Goal: Task Accomplishment & Management: Use online tool/utility

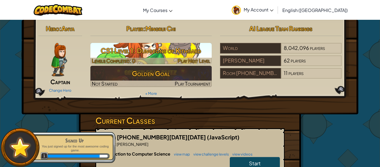
click at [184, 45] on h3 "CS1 Level 1: Dungeons of Kithgard" at bounding box center [152, 50] width 122 height 13
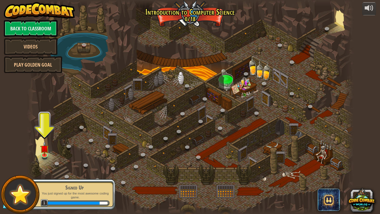
click at [179, 104] on div at bounding box center [190, 107] width 327 height 214
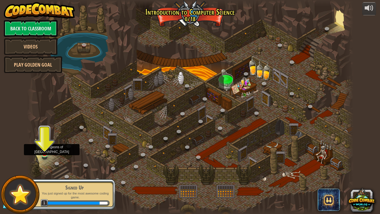
click at [48, 144] on img at bounding box center [44, 144] width 8 height 19
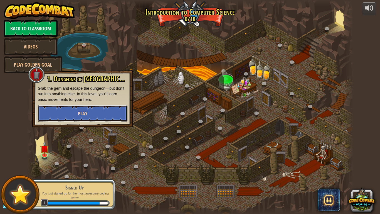
click at [67, 108] on button "Play" at bounding box center [83, 113] width 90 height 17
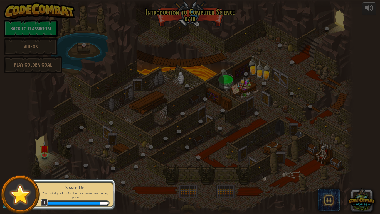
click at [67, 108] on div at bounding box center [190, 107] width 380 height 214
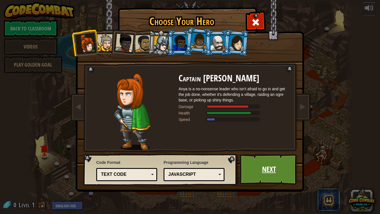
click at [242, 167] on link "Next" at bounding box center [269, 169] width 58 height 31
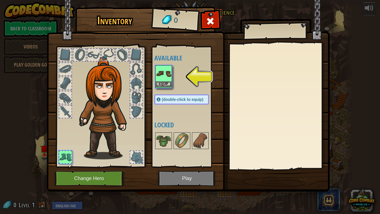
click at [169, 73] on img at bounding box center [164, 74] width 16 height 16
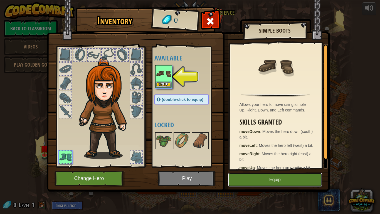
click at [266, 167] on button "Equip" at bounding box center [275, 180] width 94 height 14
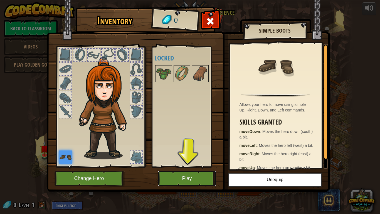
click at [203, 167] on button "Play" at bounding box center [187, 178] width 58 height 15
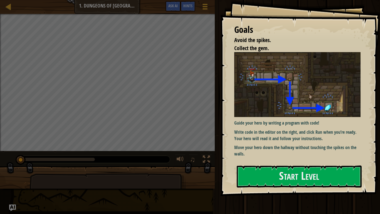
click at [250, 109] on img at bounding box center [298, 84] width 126 height 65
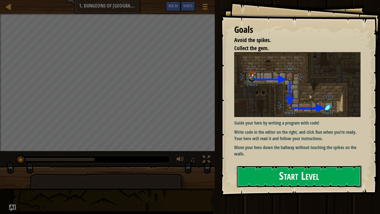
click at [264, 167] on button "Start Level" at bounding box center [299, 176] width 125 height 22
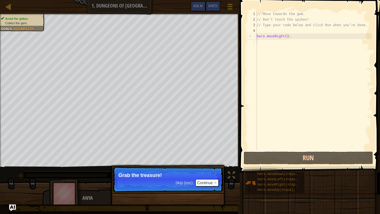
scroll to position [3, 0]
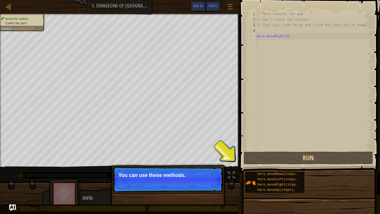
click at [182, 167] on p "You can use these methods." at bounding box center [168, 175] width 99 height 6
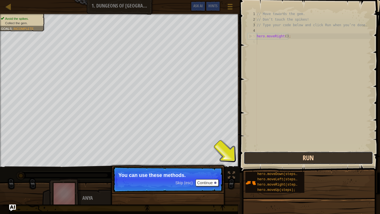
click at [265, 156] on button "Run" at bounding box center [309, 158] width 130 height 13
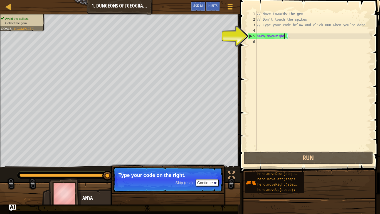
click at [284, 35] on div "// Move towards the gem. // Don’t touch the spikes! // Type your code below and…" at bounding box center [314, 86] width 116 height 150
click at [289, 36] on div "// Move towards the gem. // Don’t touch the spikes! // Type your code below and…" at bounding box center [314, 86] width 116 height 150
click at [250, 36] on div "5" at bounding box center [252, 36] width 9 height 6
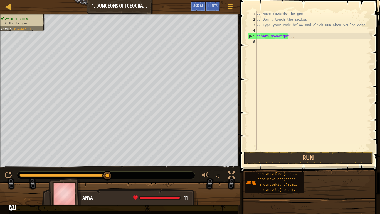
scroll to position [3, 1]
type textarea "hero.moveRight();"
click at [269, 155] on button "Run" at bounding box center [309, 158] width 130 height 13
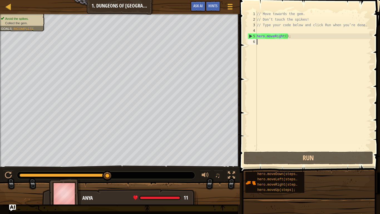
scroll to position [3, 0]
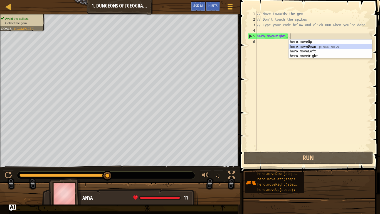
click at [301, 48] on div "hero.moveUp press enter hero.moveDown press enter hero.moveLeft press enter her…" at bounding box center [330, 54] width 83 height 28
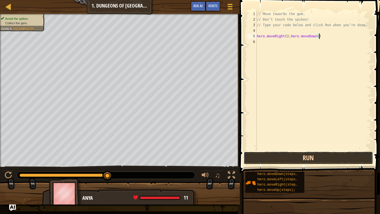
click at [286, 155] on button "Run" at bounding box center [309, 158] width 130 height 13
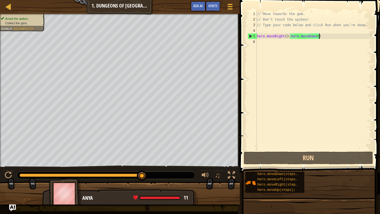
click at [323, 34] on div "// Move towards the gem. // Don’t touch the spikes! // Type your code below and…" at bounding box center [314, 86] width 116 height 150
click at [250, 37] on div "5" at bounding box center [252, 36] width 9 height 6
type textarea "hero.moveRight();hero.moveDown()"
click at [315, 36] on div "// Move towards the gem. // Don’t touch the spikes! // Type your code below and…" at bounding box center [314, 86] width 116 height 150
click at [326, 33] on div "// Move towards the gem. // Don’t touch the spikes! // Type your code below and…" at bounding box center [314, 86] width 116 height 150
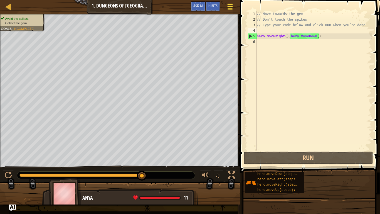
click at [236, 5] on button "Game Menu" at bounding box center [230, 8] width 15 height 14
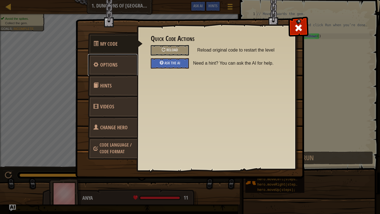
click at [123, 64] on link "Options" at bounding box center [113, 65] width 50 height 22
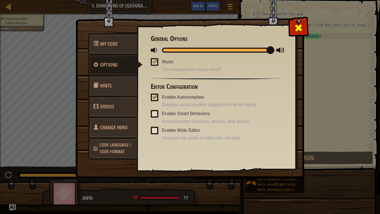
click at [301, 30] on span at bounding box center [298, 27] width 9 height 9
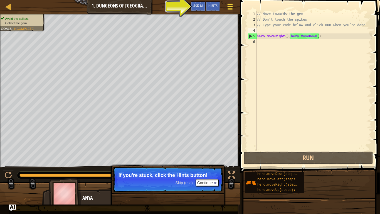
click at [228, 2] on button "Game Menu" at bounding box center [230, 8] width 15 height 14
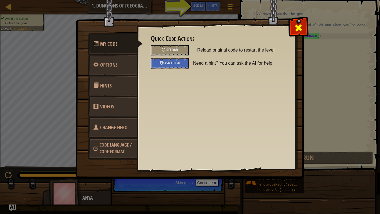
click at [297, 28] on span at bounding box center [298, 27] width 9 height 9
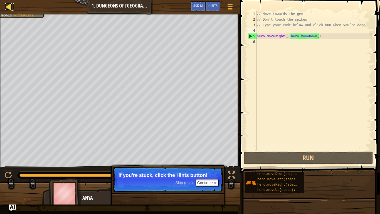
click at [9, 8] on div at bounding box center [8, 6] width 7 height 7
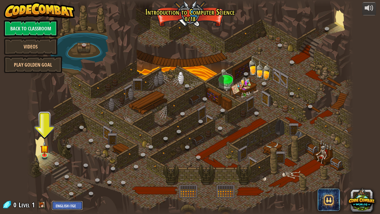
click at [72, 167] on select "English (US) English (UK) 简体中文 繁體中文 русский español (ES) español (América Latin…" at bounding box center [67, 205] width 31 height 9
select select "sl"
click at [52, 167] on select "English (US) English (UK) 简体中文 繁體中文 русский español (ES) español (América Latin…" at bounding box center [67, 205] width 31 height 9
select select "sl"
click at [78, 167] on select "English (US) English (UK) 简体中文 繁體中文 русский español (ES) español (América Latin…" at bounding box center [72, 205] width 41 height 9
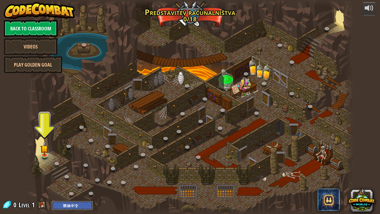
click at [52, 167] on select "English (US) English (UK) 简体中文 繁體中文 русский español (ES) español (América Latin…" at bounding box center [72, 205] width 41 height 9
select select "zh-HANS"
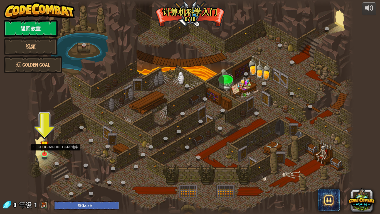
click at [48, 153] on img at bounding box center [44, 144] width 8 height 19
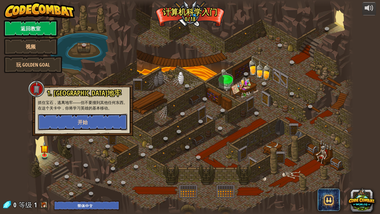
click at [62, 124] on button "开始" at bounding box center [83, 122] width 90 height 17
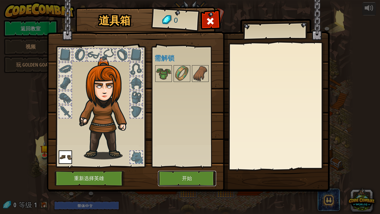
click at [186, 167] on button "开始" at bounding box center [187, 178] width 58 height 15
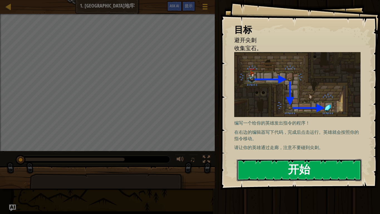
click at [258, 167] on button "开始" at bounding box center [299, 170] width 125 height 22
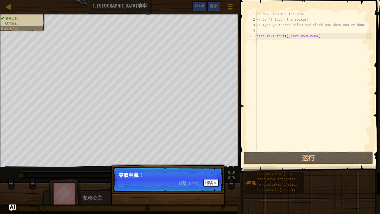
click at [191, 167] on div "跳过（esc） 继续" at bounding box center [199, 182] width 40 height 7
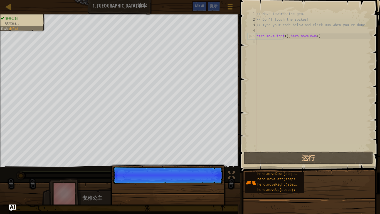
scroll to position [3, 0]
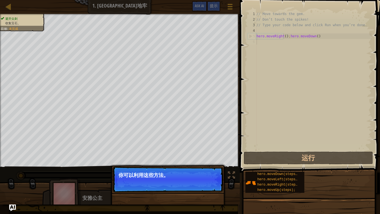
click at [218, 167] on p "跳过（esc） 继续 你可以利用这些方法。" at bounding box center [168, 180] width 111 height 26
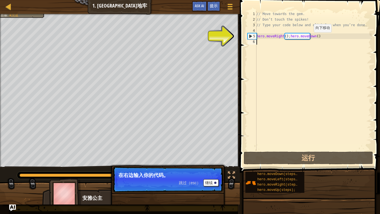
click at [309, 38] on div "// Move towards the gem. // Don’t touch the spikes! // Type your code below and…" at bounding box center [314, 86] width 116 height 150
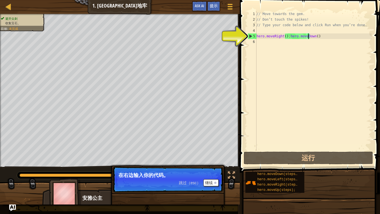
click at [250, 36] on div "5" at bounding box center [252, 36] width 9 height 6
click at [275, 39] on div "// Move towards the gem. // Don’t touch the spikes! // Type your code below and…" at bounding box center [314, 86] width 116 height 150
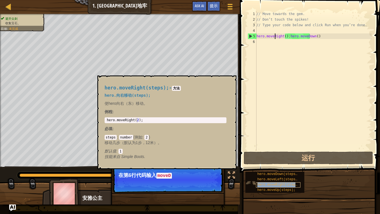
click at [291, 167] on span "hero.moveRight(steps);" at bounding box center [280, 185] width 44 height 4
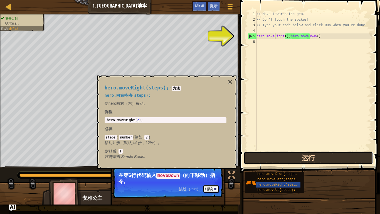
click at [299, 157] on button "运行" at bounding box center [309, 158] width 130 height 13
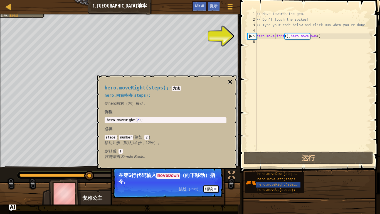
click at [231, 82] on button "×" at bounding box center [230, 82] width 4 height 8
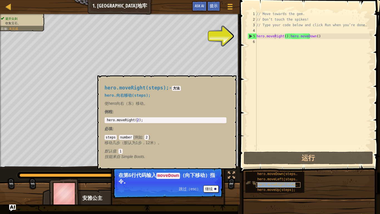
click at [284, 167] on span "hero.moveRight(steps);" at bounding box center [280, 185] width 44 height 4
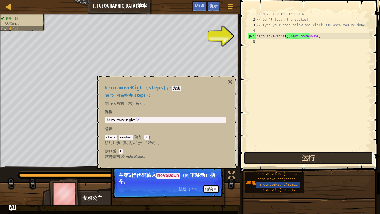
click at [281, 163] on button "运行" at bounding box center [309, 158] width 130 height 13
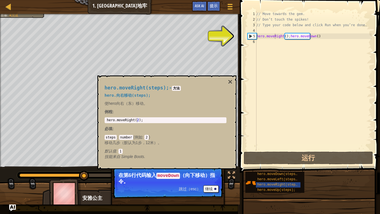
click at [226, 80] on div "hero.moveRight(steps); - 方法 hero.向右移动(steps); 使hero向右（东）移动。 例程 : 1 hero . moveR…" at bounding box center [166, 122] width 130 height 85
click at [229, 80] on button "×" at bounding box center [230, 82] width 4 height 8
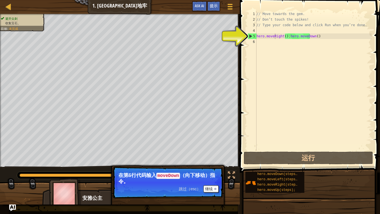
click at [251, 33] on div "5" at bounding box center [252, 36] width 9 height 6
click at [274, 34] on div "// Move towards the gem. // Don’t touch the spikes! // Type your code below and…" at bounding box center [314, 86] width 116 height 150
click at [286, 37] on div "// Move towards the gem. // Don’t touch the spikes! // Type your code below and…" at bounding box center [314, 86] width 116 height 150
click at [311, 36] on div "// Move towards the gem. // Don’t touch the spikes! // Type your code below and…" at bounding box center [314, 86] width 116 height 150
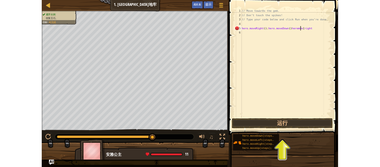
scroll to position [3, 6]
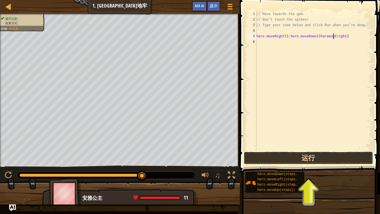
click at [333, 156] on button "运行" at bounding box center [309, 158] width 130 height 13
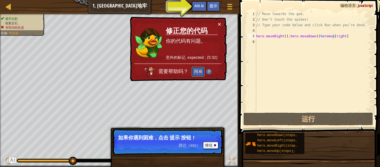
click at [201, 67] on button "问 AI" at bounding box center [198, 72] width 13 height 10
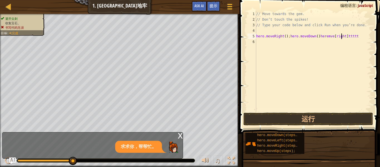
type textarea "hero.moveRight();hero.moveDown()heremve[right]ttttttttt"
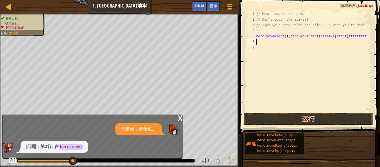
scroll to position [3, 0]
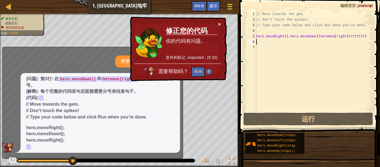
click at [237, 74] on div at bounding box center [237, 83] width 1 height 167
click at [166, 50] on td "修正您的代码 你的代码有问题。 意外的标记, expected ; (5:32)" at bounding box center [192, 42] width 52 height 42
click at [221, 21] on button "×" at bounding box center [219, 24] width 3 height 6
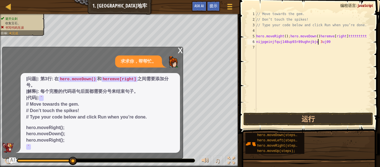
scroll to position [3, 5]
type textarea "nijpgeinjfquj148up93r89ughnjbje 3uj09244"
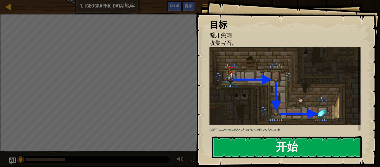
click at [267, 104] on img at bounding box center [285, 85] width 151 height 77
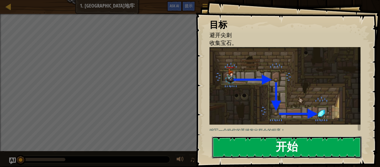
click at [277, 139] on button "开始" at bounding box center [287, 147] width 150 height 22
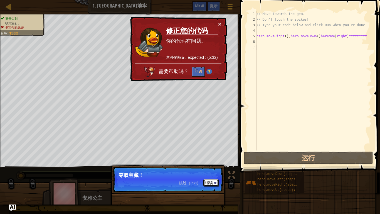
click at [211, 167] on button "继续" at bounding box center [211, 182] width 15 height 7
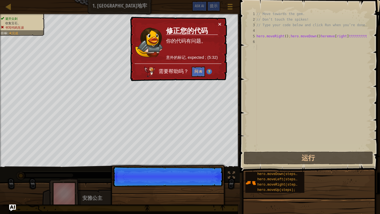
scroll to position [3, 0]
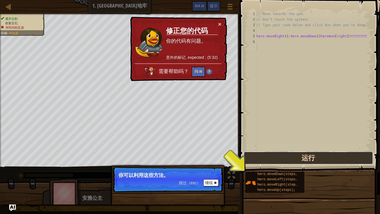
click at [267, 152] on button "运行" at bounding box center [309, 158] width 130 height 13
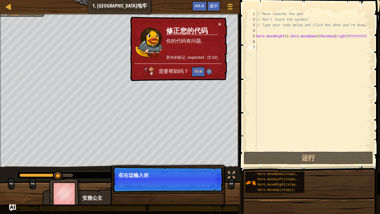
click at [217, 23] on td "修正您的代码 你的代码有问题。 意外的标记, expected ; (5:32)" at bounding box center [192, 42] width 52 height 42
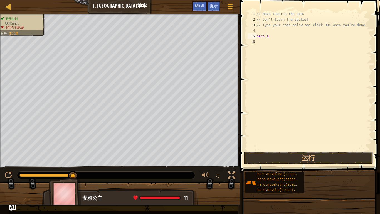
type textarea "h"
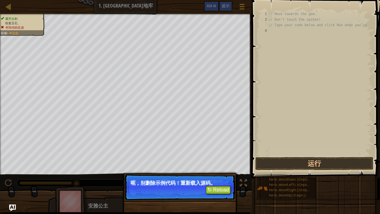
type textarea "// Type your code below and click Run when you’re"
click at [220, 167] on button "↻ Reload" at bounding box center [218, 190] width 25 height 8
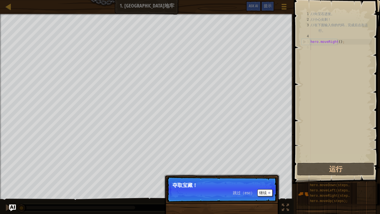
click at [235, 167] on span "跳过（esc）" at bounding box center [244, 193] width 22 height 4
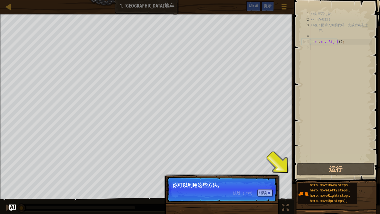
click at [235, 167] on span "跳过（esc）" at bounding box center [244, 193] width 22 height 4
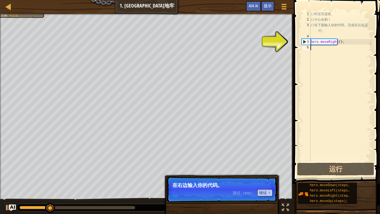
click at [267, 167] on p "跳过（esc） 继续 在右边输入你的代码。" at bounding box center [222, 190] width 111 height 26
click at [267, 167] on button "继续" at bounding box center [265, 192] width 15 height 7
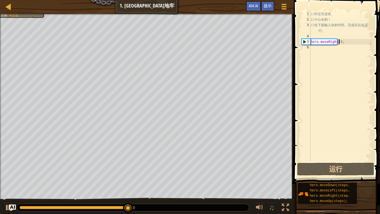
click at [341, 41] on div "// 向 宝 石 进 发 。 // 小 心 尖 刺 ！ // 在 下 面 输 入 你 的 代 码 ， 完 成 后 点 击 运 行 。 hero . moveR…" at bounding box center [341, 92] width 62 height 162
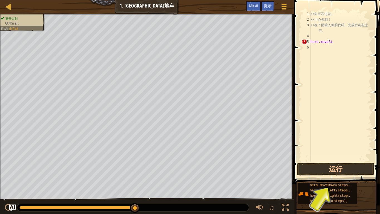
scroll to position [3, 1]
type textarea "h"
type textarea "/"
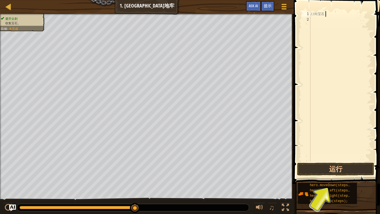
type textarea "/"
type textarea "d"
type textarea "m"
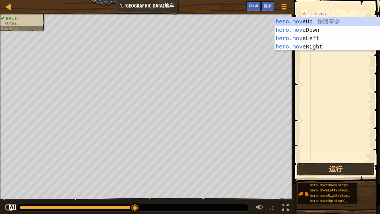
scroll to position [3, 1]
type textarea "hero.moveD"
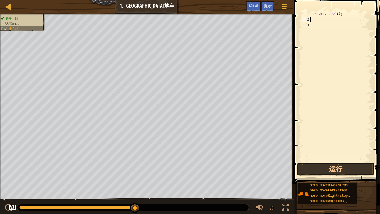
scroll to position [3, 0]
type textarea "h"
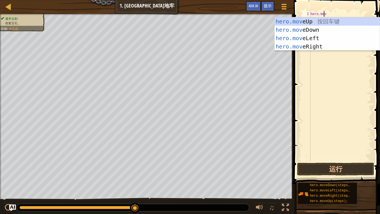
scroll to position [3, 1]
type textarea "hero.moved"
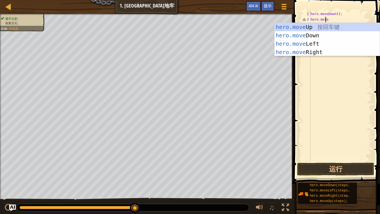
type textarea "hero.mover"
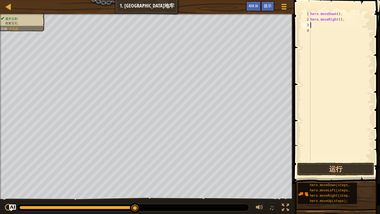
scroll to position [3, 0]
click at [347, 167] on button "运行" at bounding box center [335, 169] width 77 height 13
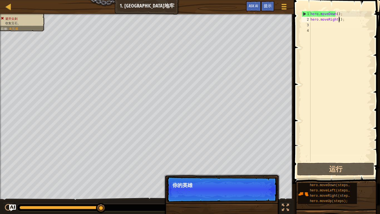
click at [344, 20] on div "hero . moveDown ( ) ; hero . moveRight ( ) ;" at bounding box center [341, 92] width 62 height 162
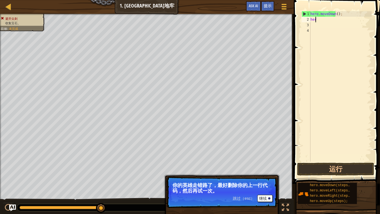
type textarea "h"
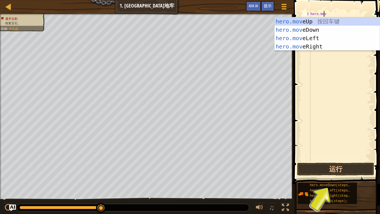
scroll to position [3, 1]
type textarea "hero.movel"
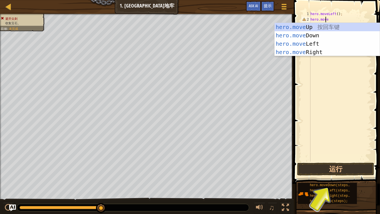
type textarea "hero.moved"
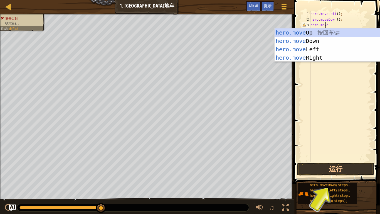
type textarea "hero.mover"
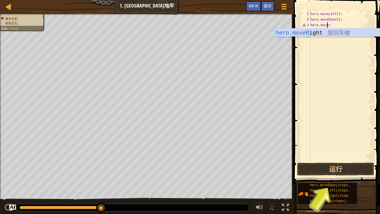
scroll to position [3, 0]
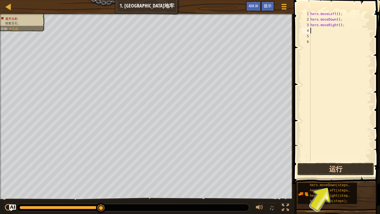
click at [343, 167] on button "运行" at bounding box center [335, 169] width 77 height 13
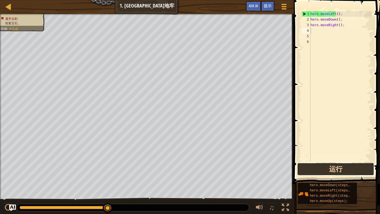
click at [343, 167] on button "运行" at bounding box center [335, 169] width 77 height 13
click at [344, 167] on button "运行" at bounding box center [335, 169] width 77 height 13
click at [342, 14] on div "hero . moveLeft ( ) ; hero . moveDown ( ) ; hero . moveRight ( ) ;" at bounding box center [341, 92] width 62 height 162
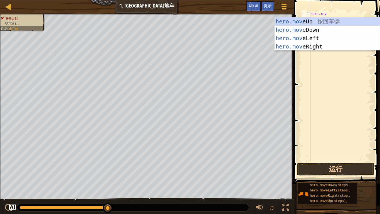
scroll to position [3, 1]
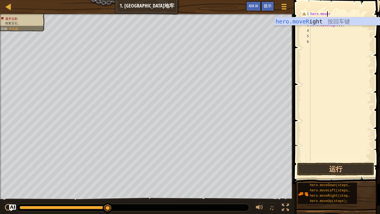
type textarea "hero.moveri"
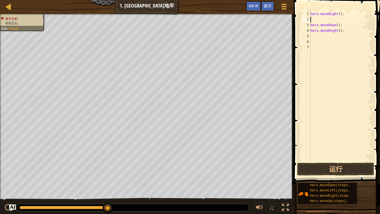
scroll to position [3, 0]
click at [348, 167] on button "运行" at bounding box center [335, 169] width 77 height 13
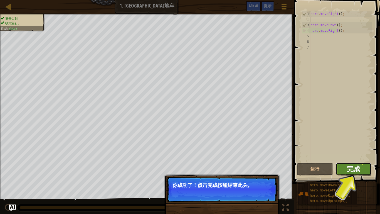
click at [355, 167] on span "完成" at bounding box center [353, 168] width 13 height 9
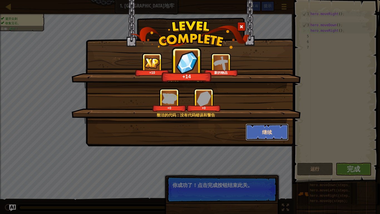
click at [260, 130] on button "继续" at bounding box center [267, 132] width 43 height 17
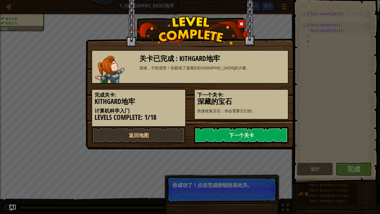
click at [255, 137] on link "下一个关卡" at bounding box center [241, 135] width 94 height 17
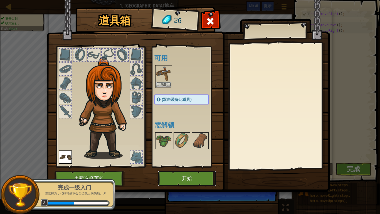
click at [189, 167] on button "开始" at bounding box center [187, 178] width 58 height 15
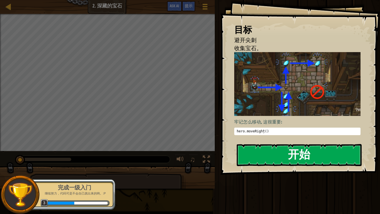
click at [292, 160] on button "开始" at bounding box center [299, 155] width 125 height 22
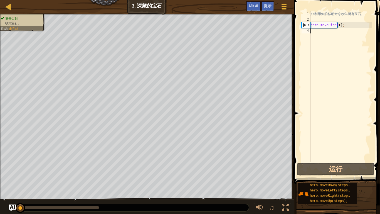
scroll to position [3, 0]
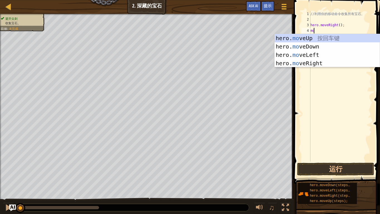
type textarea "m"
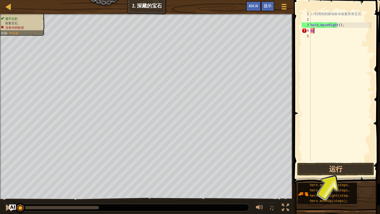
type textarea "m"
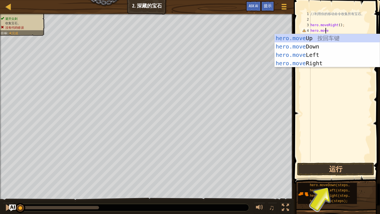
scroll to position [3, 1]
type textarea "hero.moveu"
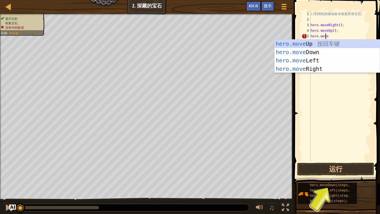
type textarea "hero.mover"
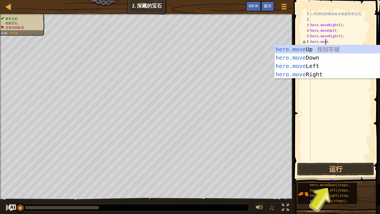
type textarea "hero.moved"
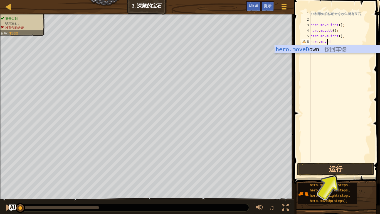
scroll to position [3, 0]
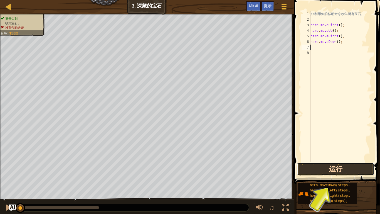
click at [322, 167] on button "运行" at bounding box center [335, 169] width 77 height 13
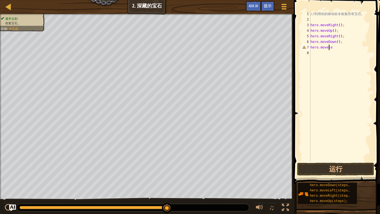
scroll to position [3, 1]
type textarea "hero.movel"
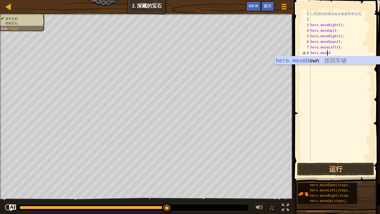
type textarea "hero.movedw"
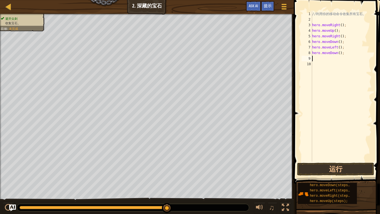
scroll to position [3, 0]
click at [353, 164] on button "运行" at bounding box center [335, 169] width 77 height 13
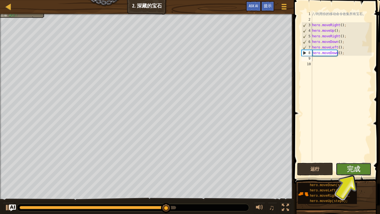
click at [353, 164] on button "完成" at bounding box center [354, 169] width 36 height 13
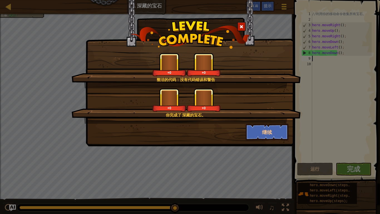
click at [330, 157] on div "整洁的代码：没有代码错误和警告 +0 +0 你完成了 深藏的宝石。 +0 +0 继续" at bounding box center [190, 107] width 380 height 214
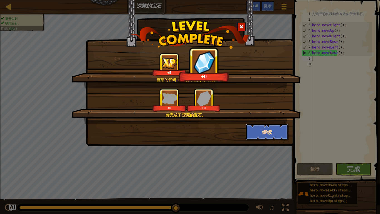
click at [269, 138] on button "继续" at bounding box center [267, 132] width 43 height 17
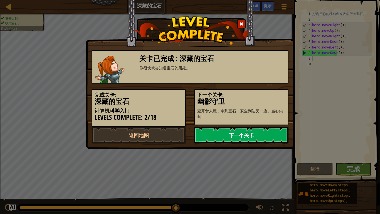
click at [258, 133] on link "下一个关卡" at bounding box center [241, 135] width 94 height 17
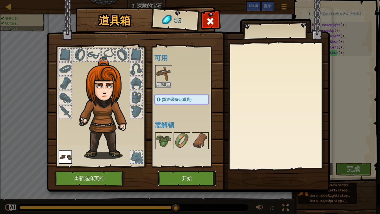
click at [177, 167] on button "开始" at bounding box center [187, 178] width 58 height 15
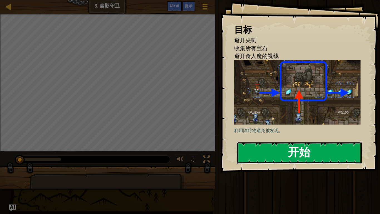
click at [271, 142] on button "开始" at bounding box center [299, 153] width 125 height 22
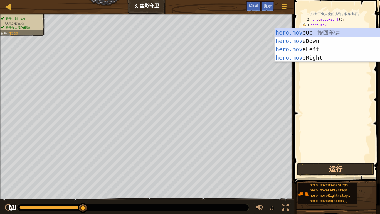
scroll to position [3, 1]
type textarea "hero.mover"
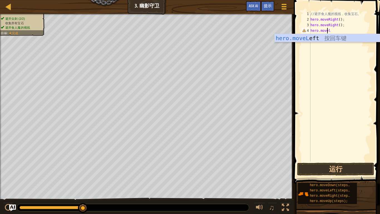
type textarea "hero.movele"
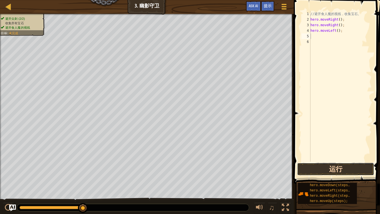
click at [346, 167] on button "运行" at bounding box center [335, 169] width 77 height 13
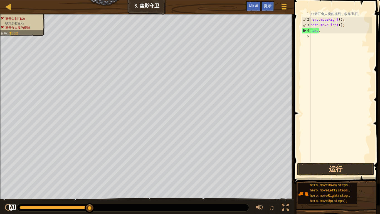
type textarea "h"
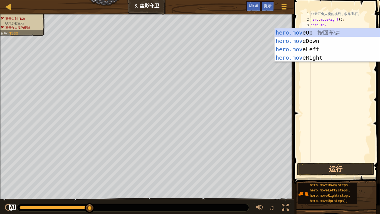
scroll to position [3, 1]
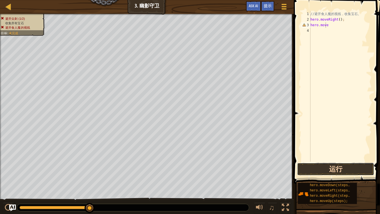
click at [358, 167] on button "运行" at bounding box center [335, 169] width 77 height 13
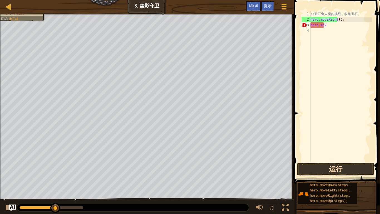
scroll to position [3, 0]
type textarea "h"
type textarea "hero.moveRight();"
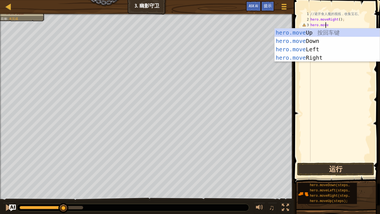
scroll to position [3, 1]
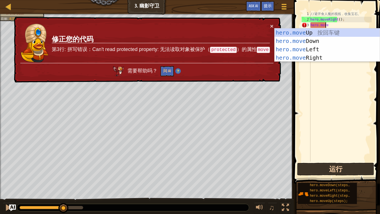
type textarea "hero.moveu"
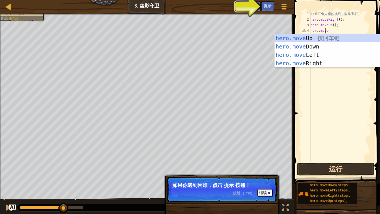
type textarea "hero.mover"
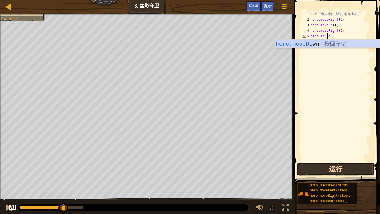
type textarea "hero.movedw"
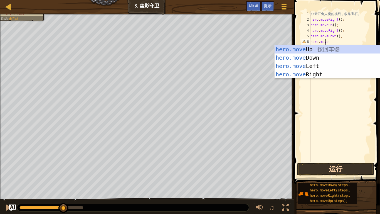
type textarea "hero.mover"
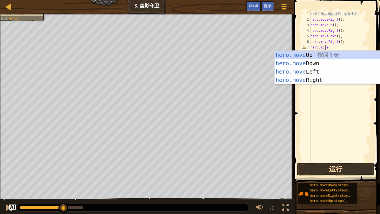
scroll to position [3, 1]
type textarea "h"
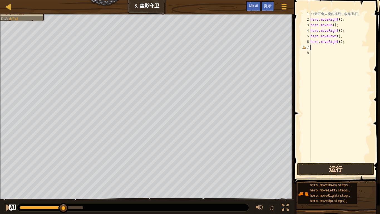
scroll to position [3, 0]
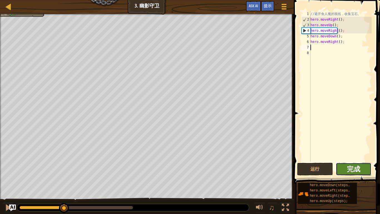
click at [360, 167] on span "完成" at bounding box center [353, 168] width 13 height 9
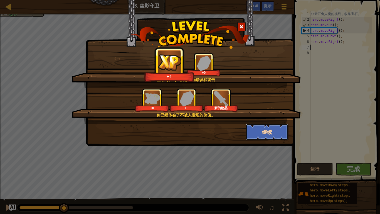
click at [261, 137] on button "继续" at bounding box center [267, 132] width 43 height 17
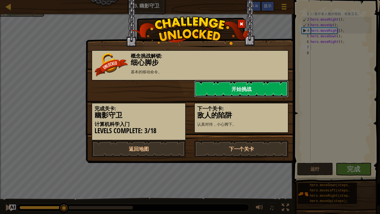
click at [255, 91] on link "开始挑战" at bounding box center [241, 88] width 94 height 17
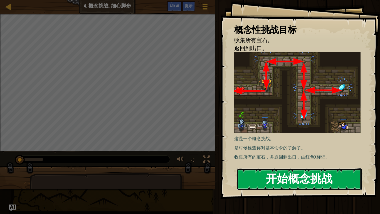
click at [266, 167] on button "开始概念挑战" at bounding box center [299, 179] width 125 height 22
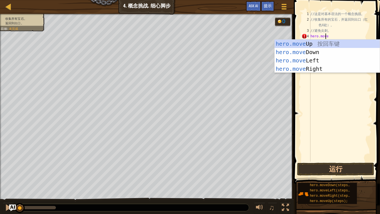
scroll to position [3, 1]
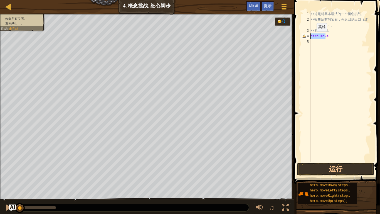
drag, startPoint x: 333, startPoint y: 35, endPoint x: 309, endPoint y: 36, distance: 24.3
click at [309, 36] on div "hero.move 1 2 3 4 5 // 这 是 对 基 本 语 法 的 一 个 概 念 挑 战 。 // 收 集 所 有 的 宝 石 ， 并 返 回 到…" at bounding box center [336, 86] width 71 height 150
click at [335, 38] on div "// 这 是 对 基 本 语 法 的 一 个 概 念 挑 战 。 // 收 集 所 有 的 宝 石 ， 并 返 回 到 出 口 （ 红 色 X 处 ） 。 /…" at bounding box center [341, 86] width 62 height 150
click at [335, 38] on div "// 这 是 对 基 本 语 法 的 一 个 概 念 挑 战 。 // 收 集 所 有 的 宝 石 ， 并 返 回 到 出 口 （ 红 色 X 处 ） 。 /…" at bounding box center [341, 92] width 62 height 162
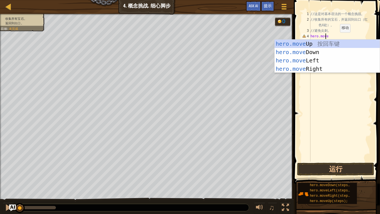
type textarea "hero.moveu"
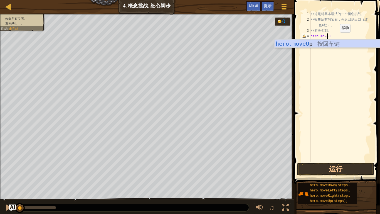
scroll to position [3, 0]
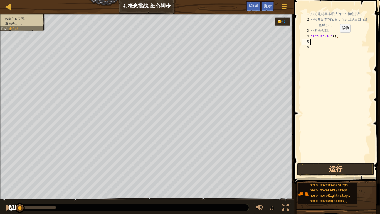
paste textarea "hero.move"
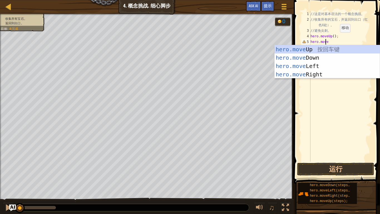
scroll to position [3, 1]
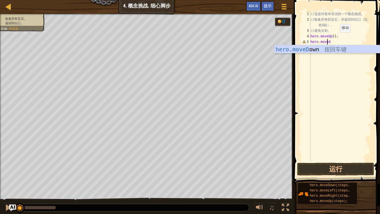
type textarea "hero.movedw"
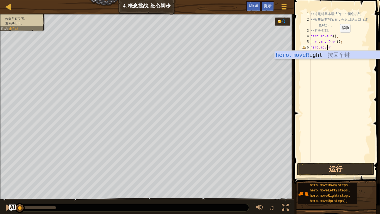
type textarea "hero.moveri"
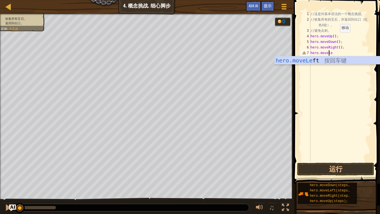
scroll to position [3, 1]
type textarea "hero.movelef"
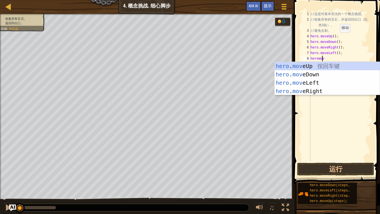
scroll to position [3, 1]
type textarea "heromoved"
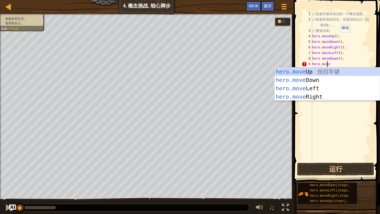
scroll to position [3, 1]
type textarea "hero.moveu"
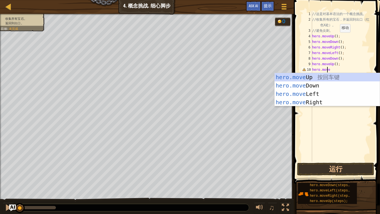
type textarea "hero.movel"
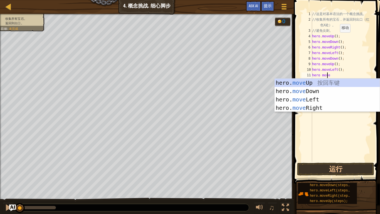
type textarea "hero moved"
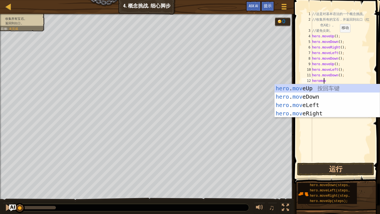
scroll to position [3, 1]
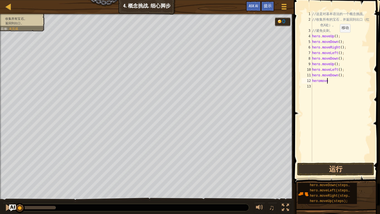
type textarea "heromove le"
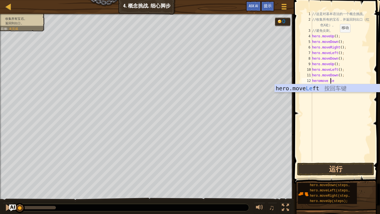
scroll to position [3, 0]
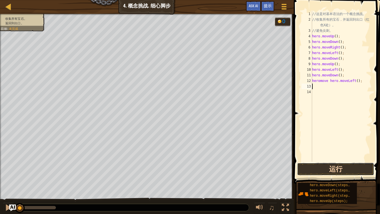
click at [360, 167] on button "运行" at bounding box center [335, 169] width 77 height 13
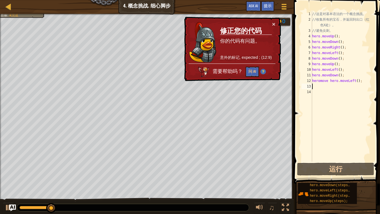
click at [351, 59] on div "// 这 是 对 基 本 语 法 的 一 个 概 念 挑 战 。 // 收 集 所 有 的 宝 石 ， 并 返 回 到 出 口 （ 红 色 X 处 ） 。 /…" at bounding box center [341, 92] width 61 height 162
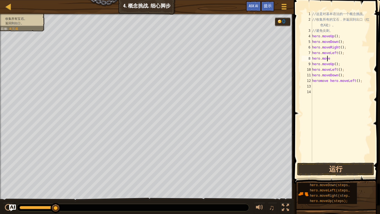
type textarea "hero.moveu"
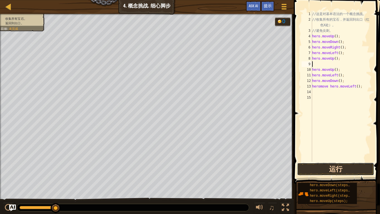
click at [345, 167] on button "运行" at bounding box center [335, 169] width 77 height 13
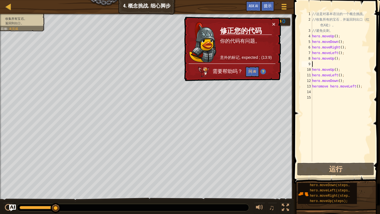
click at [344, 65] on div "// 这 是 对 基 本 语 法 的 一 个 概 念 挑 战 。 // 收 集 所 有 的 宝 石 ， 并 返 回 到 出 口 （ 红 色 X 处 ） 。 /…" at bounding box center [341, 92] width 61 height 162
type textarea "hero.moveUp();"
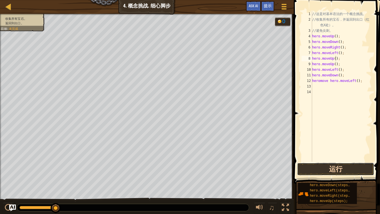
click at [339, 167] on button "运行" at bounding box center [335, 169] width 77 height 13
